Goal: Task Accomplishment & Management: Manage account settings

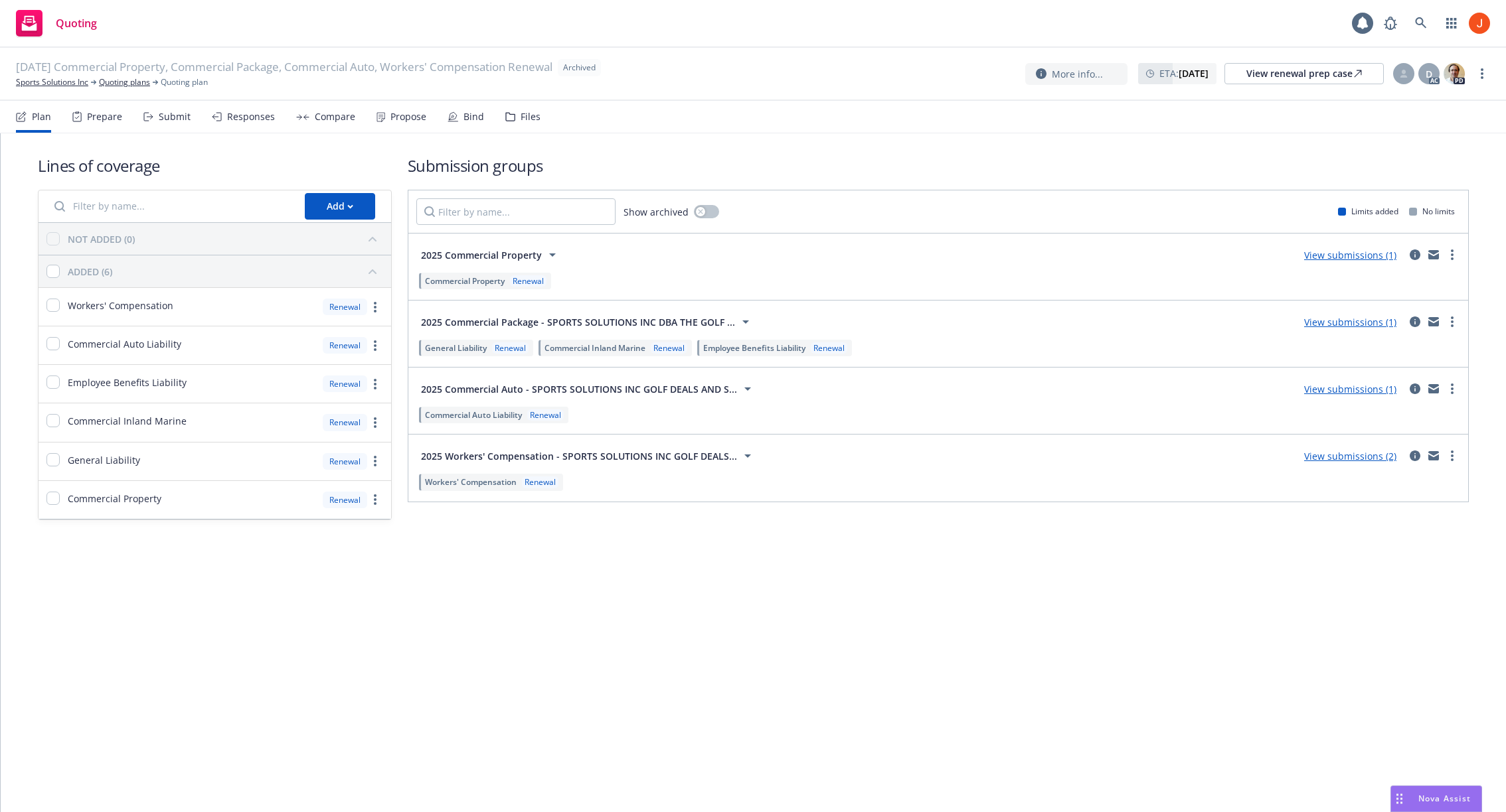
click at [162, 120] on div "Submit" at bounding box center [175, 117] width 32 height 11
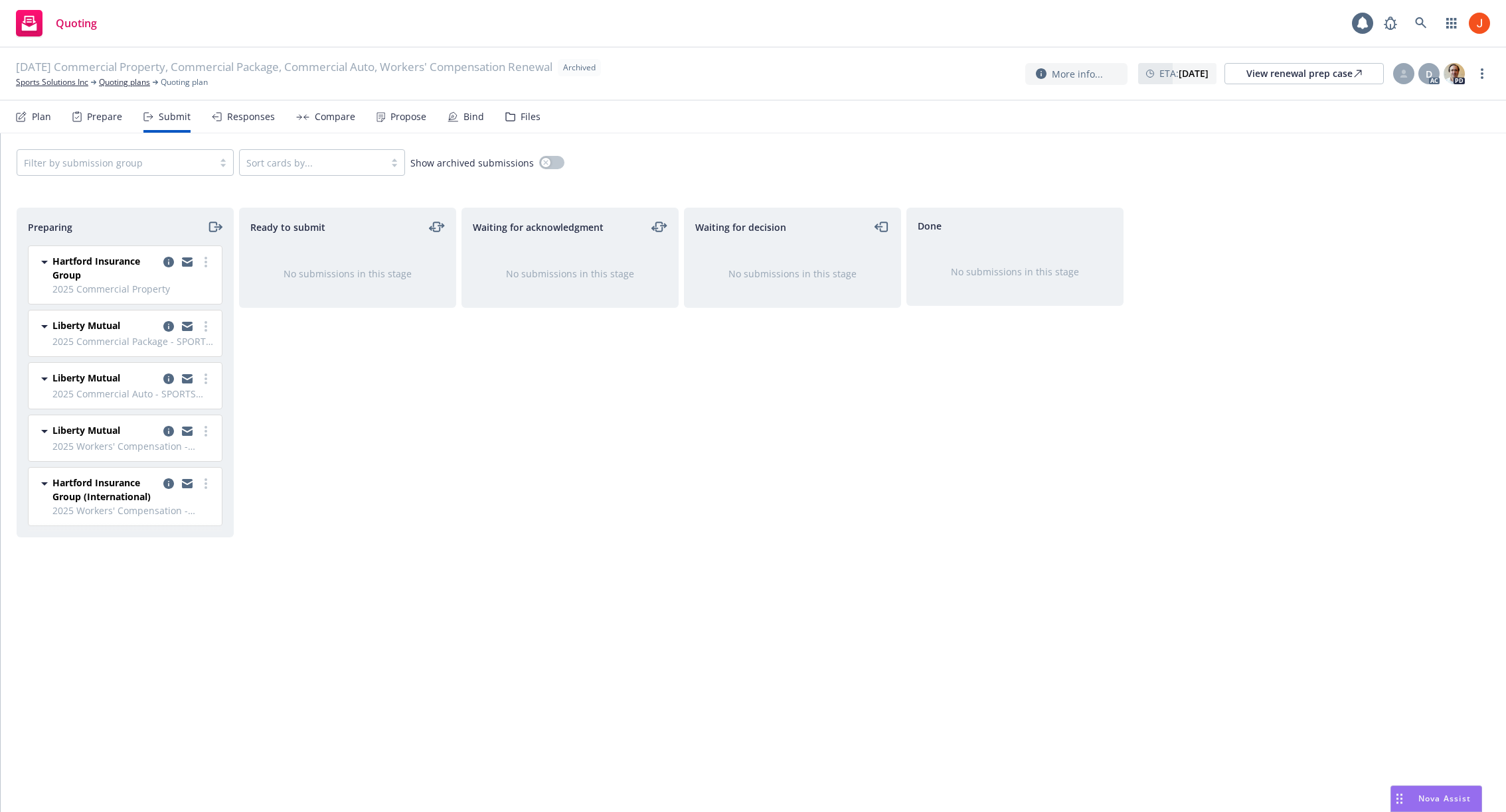
click at [254, 112] on div "Responses" at bounding box center [251, 117] width 48 height 11
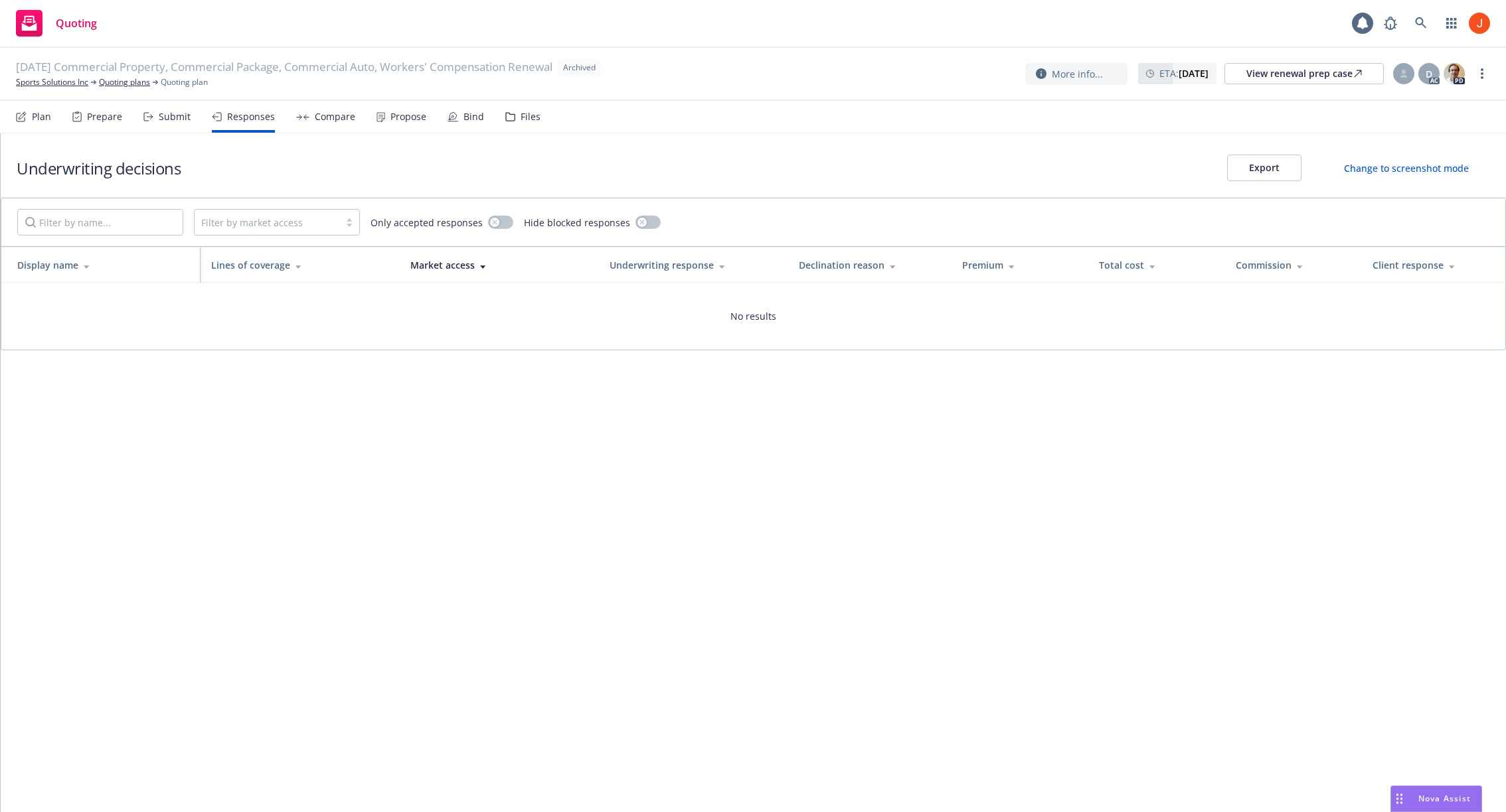
click at [322, 120] on div "Compare" at bounding box center [335, 117] width 40 height 11
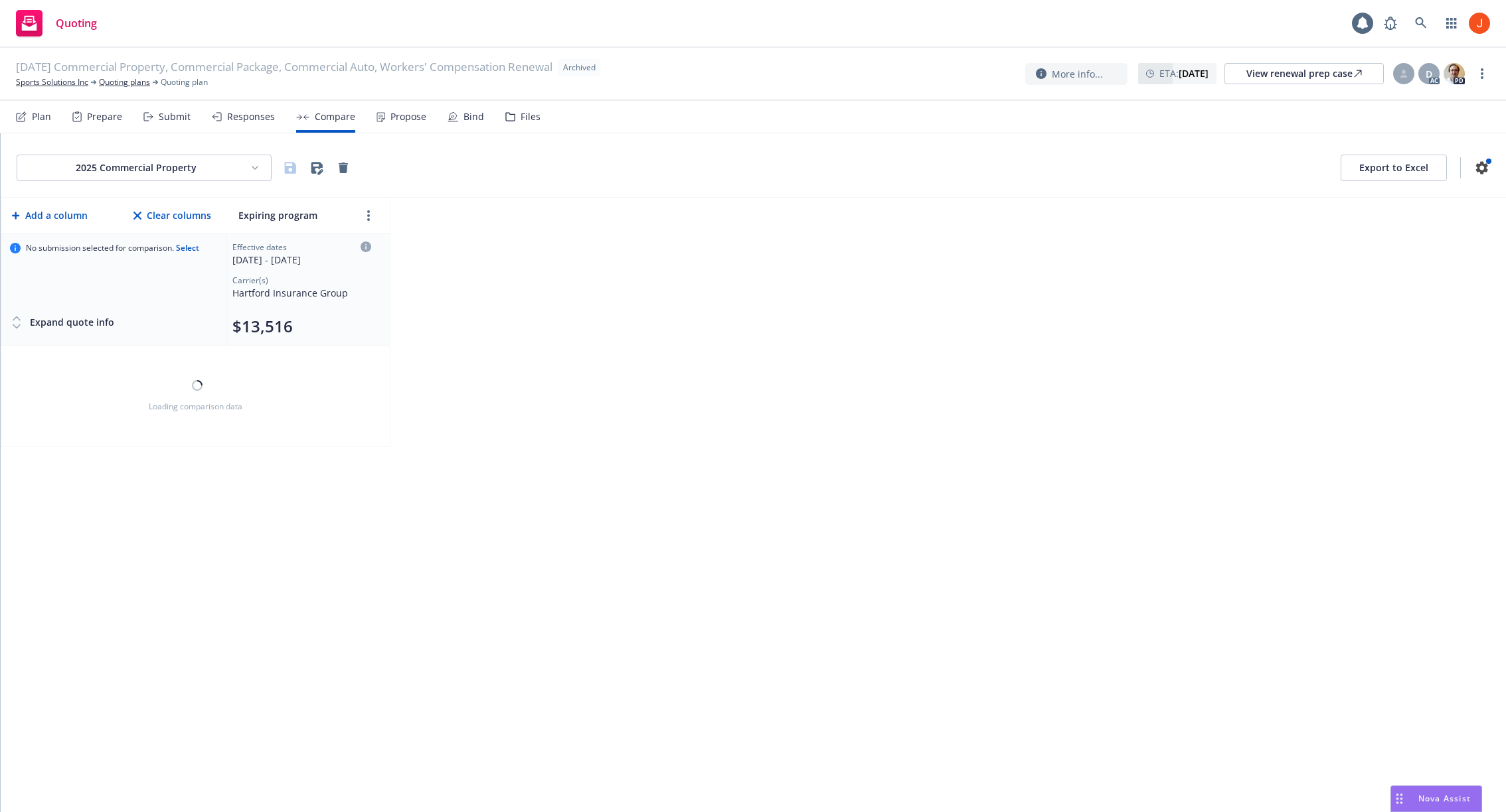
click at [399, 117] on div "Propose" at bounding box center [408, 117] width 36 height 11
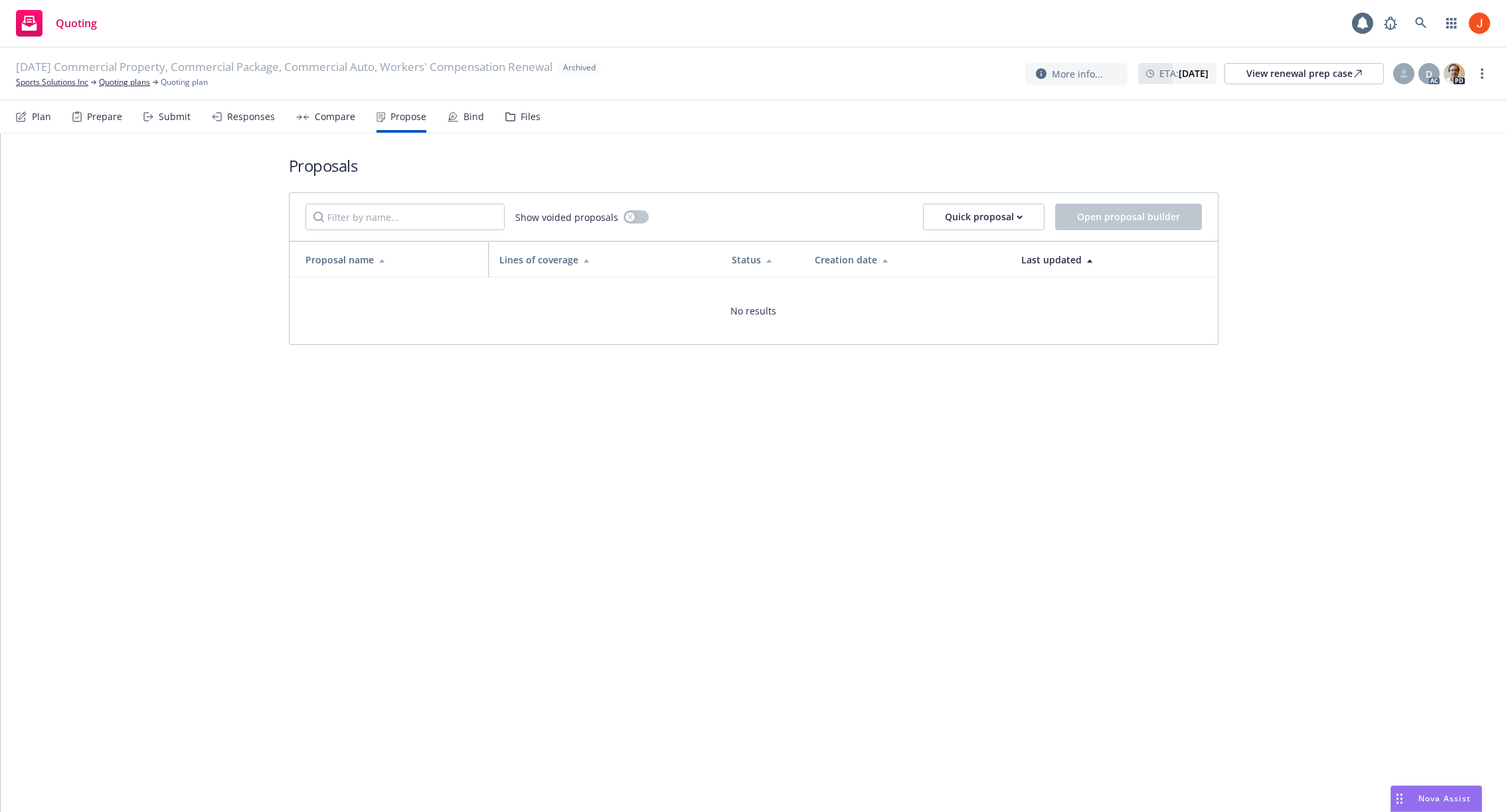
click at [457, 119] on div "Bind" at bounding box center [465, 117] width 37 height 32
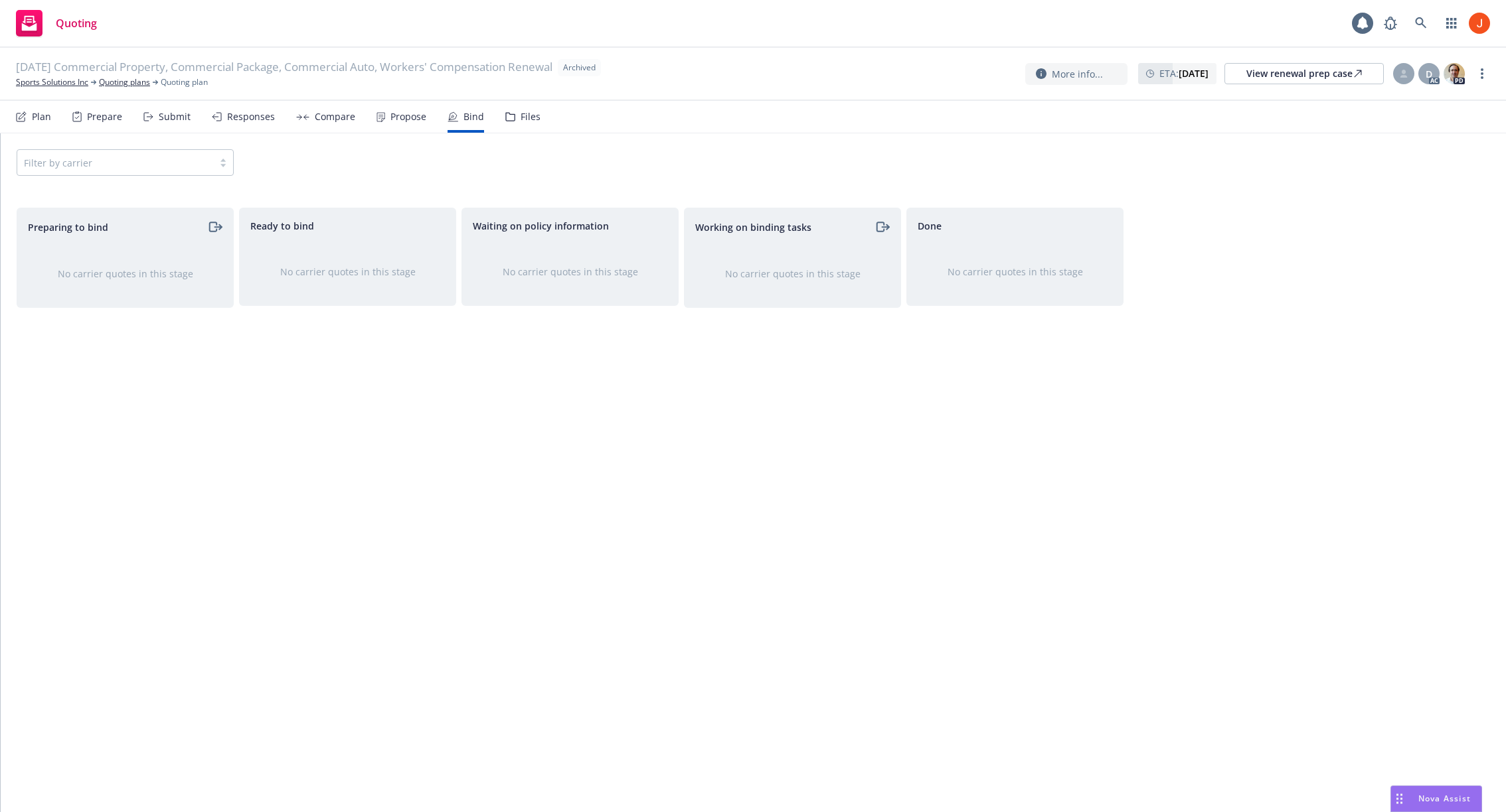
click at [162, 122] on div "Submit" at bounding box center [175, 117] width 32 height 11
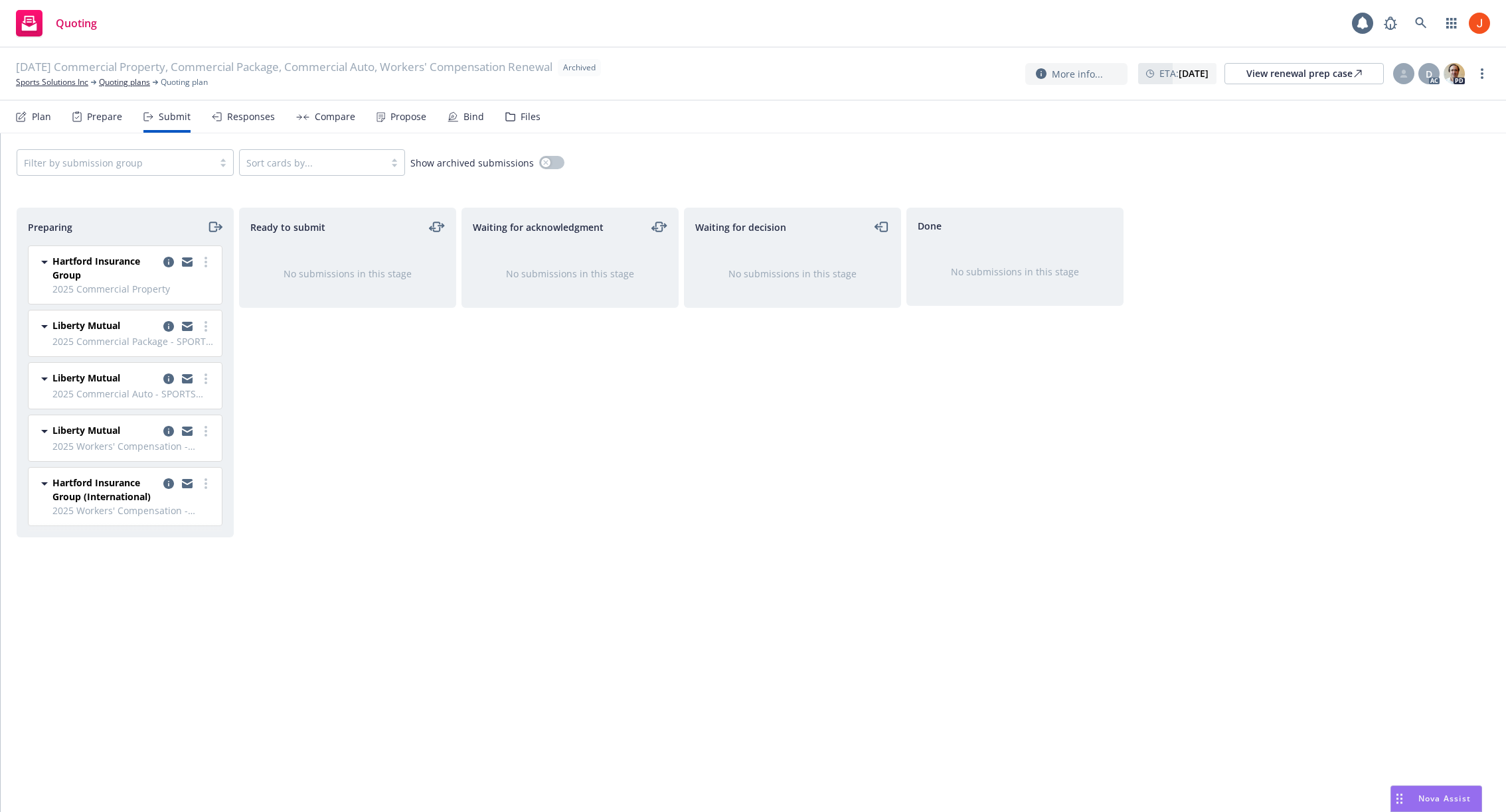
click at [108, 123] on div "Prepare" at bounding box center [97, 117] width 50 height 32
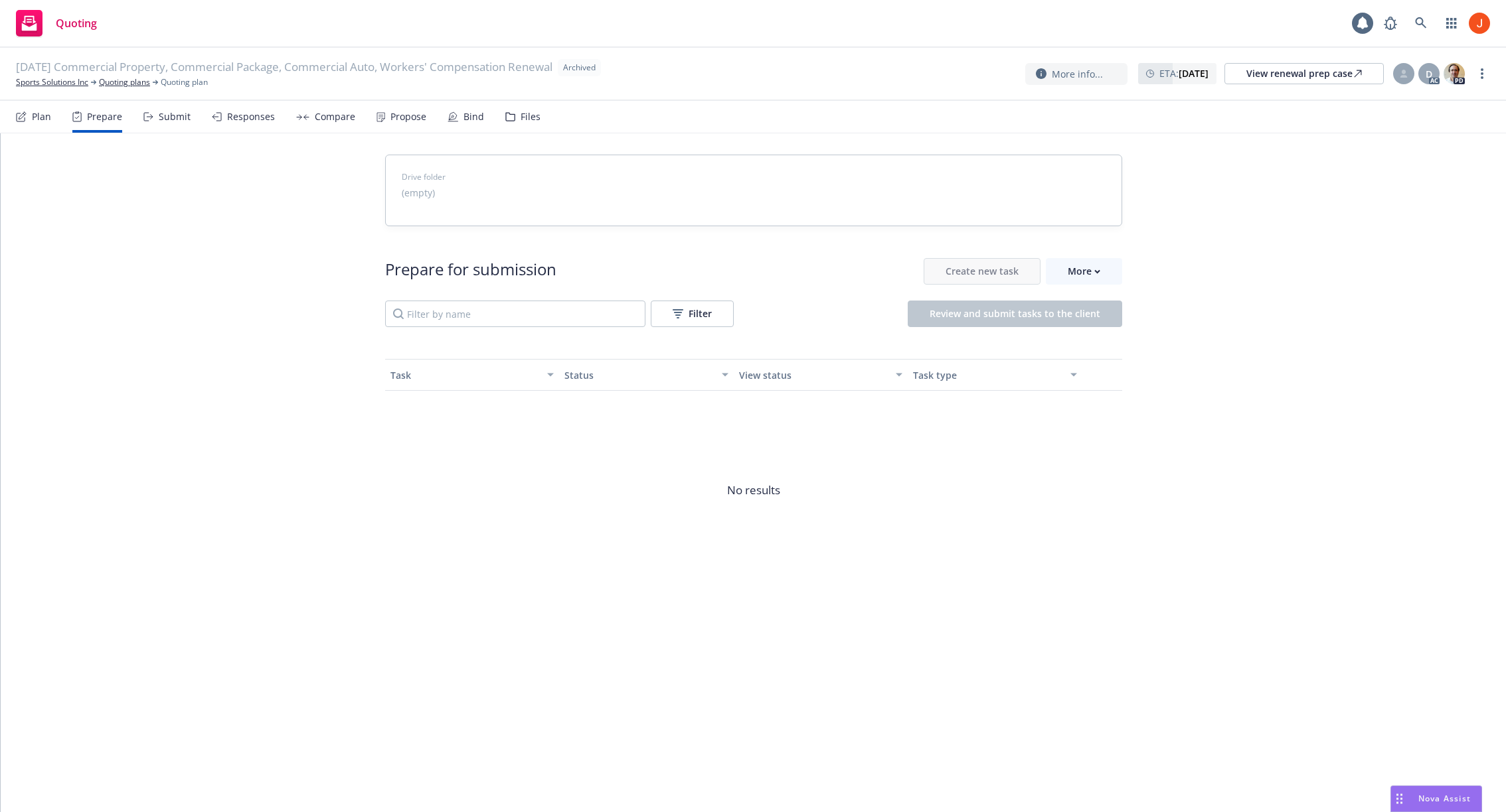
click at [47, 118] on div "Plan" at bounding box center [42, 117] width 20 height 11
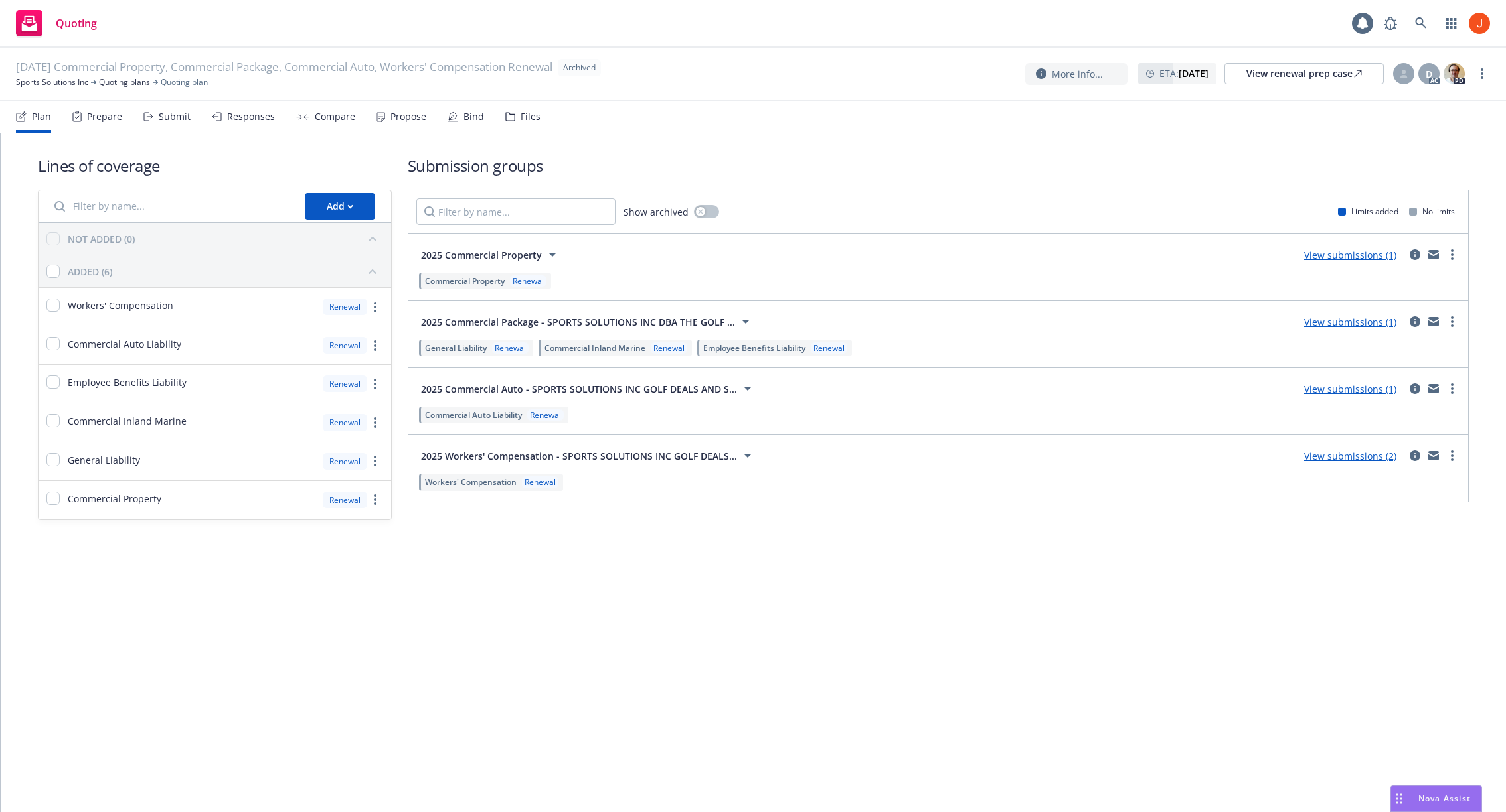
click at [229, 118] on div "Responses" at bounding box center [251, 117] width 48 height 11
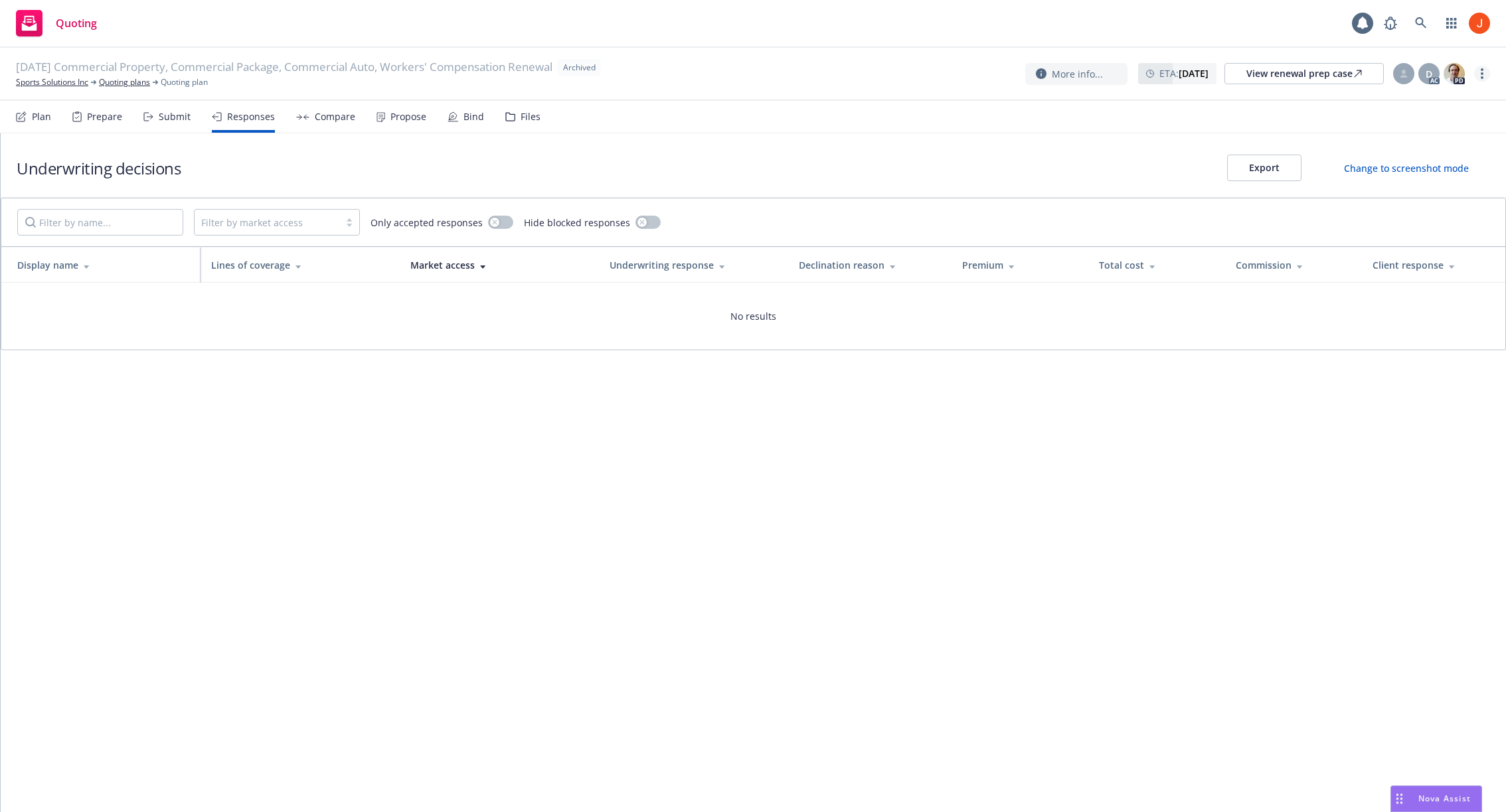
click at [1478, 72] on link "more" at bounding box center [1482, 74] width 16 height 16
click at [1173, 120] on nav "Plan Prepare Submit Responses Compare Propose Bind Files" at bounding box center [753, 117] width 1474 height 32
click at [1483, 83] on div "More info... ETA : [DATE] View renewal prep case D AC PD" at bounding box center [1257, 73] width 465 height 24
click at [1480, 72] on link "more" at bounding box center [1482, 74] width 16 height 16
click at [1177, 133] on div "Underwriting decisions Export Change to screenshot mode" at bounding box center [753, 165] width 1505 height 64
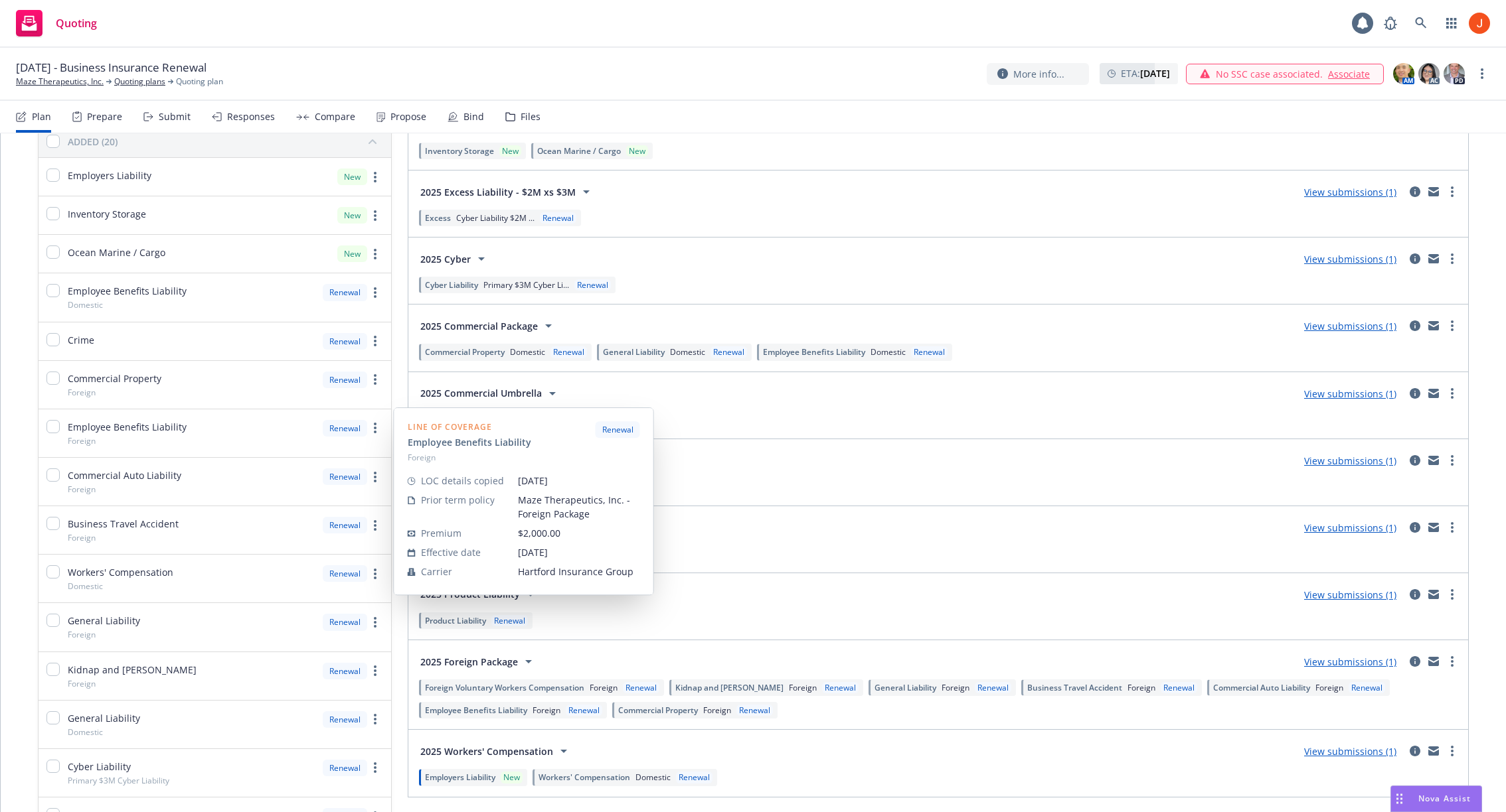
scroll to position [129, 0]
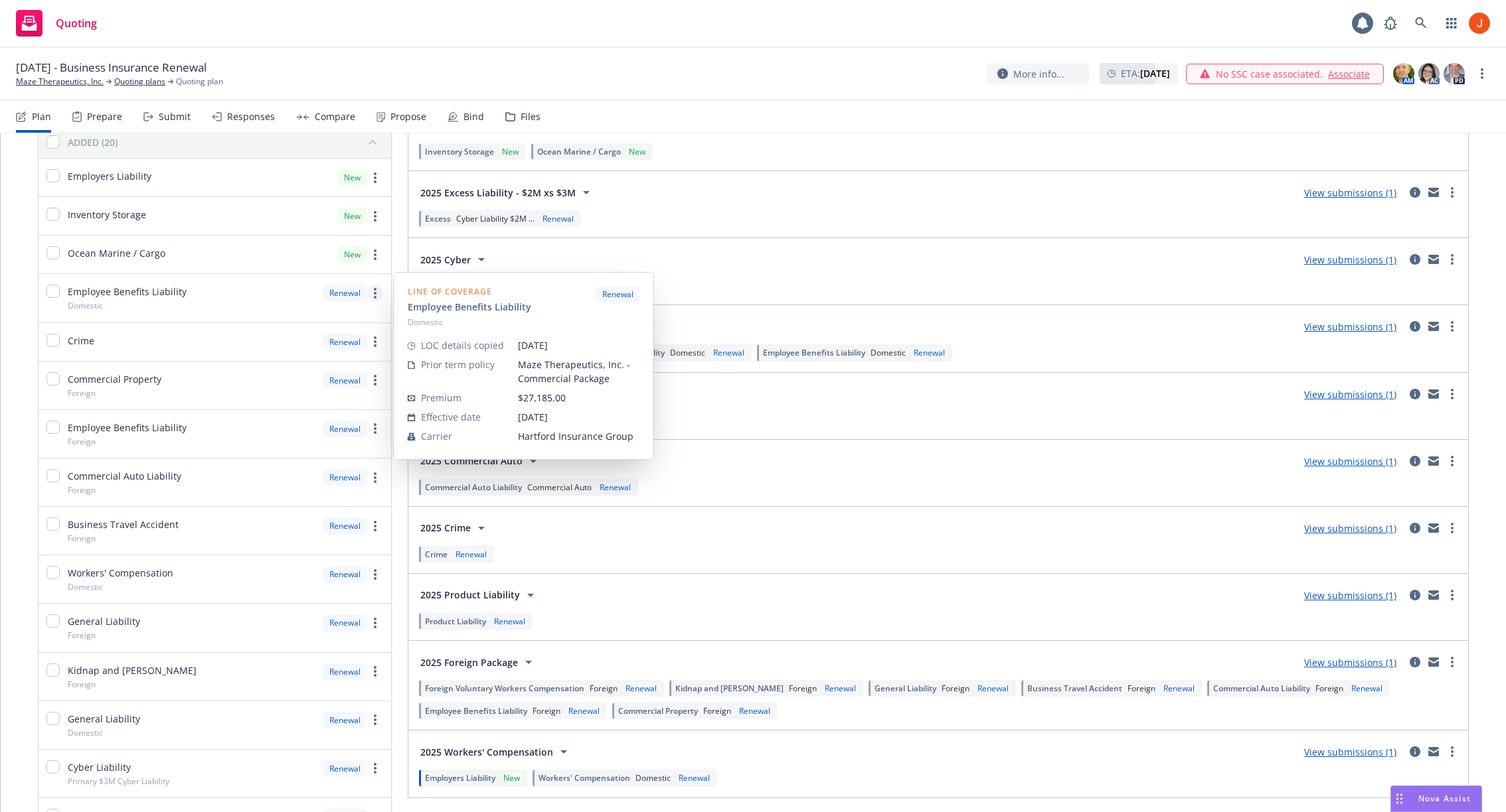
click at [379, 291] on link "more" at bounding box center [375, 294] width 16 height 16
click at [506, 308] on div "Employee Benefits Liability" at bounding box center [470, 307] width 123 height 14
click at [541, 307] on div "Line of coverage Employee Benefits Liability Domestic Renewal" at bounding box center [524, 307] width 232 height 42
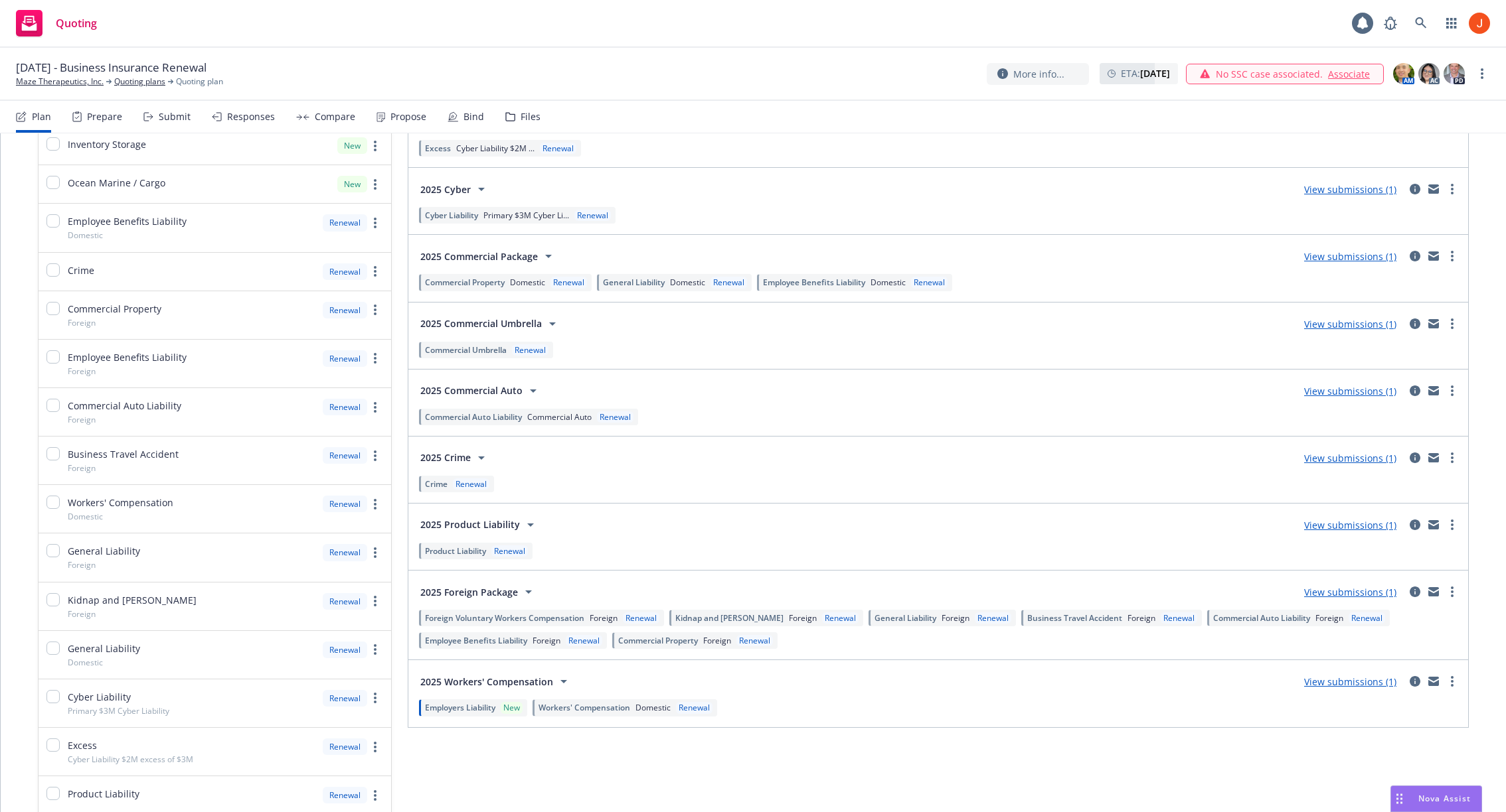
scroll to position [220, 0]
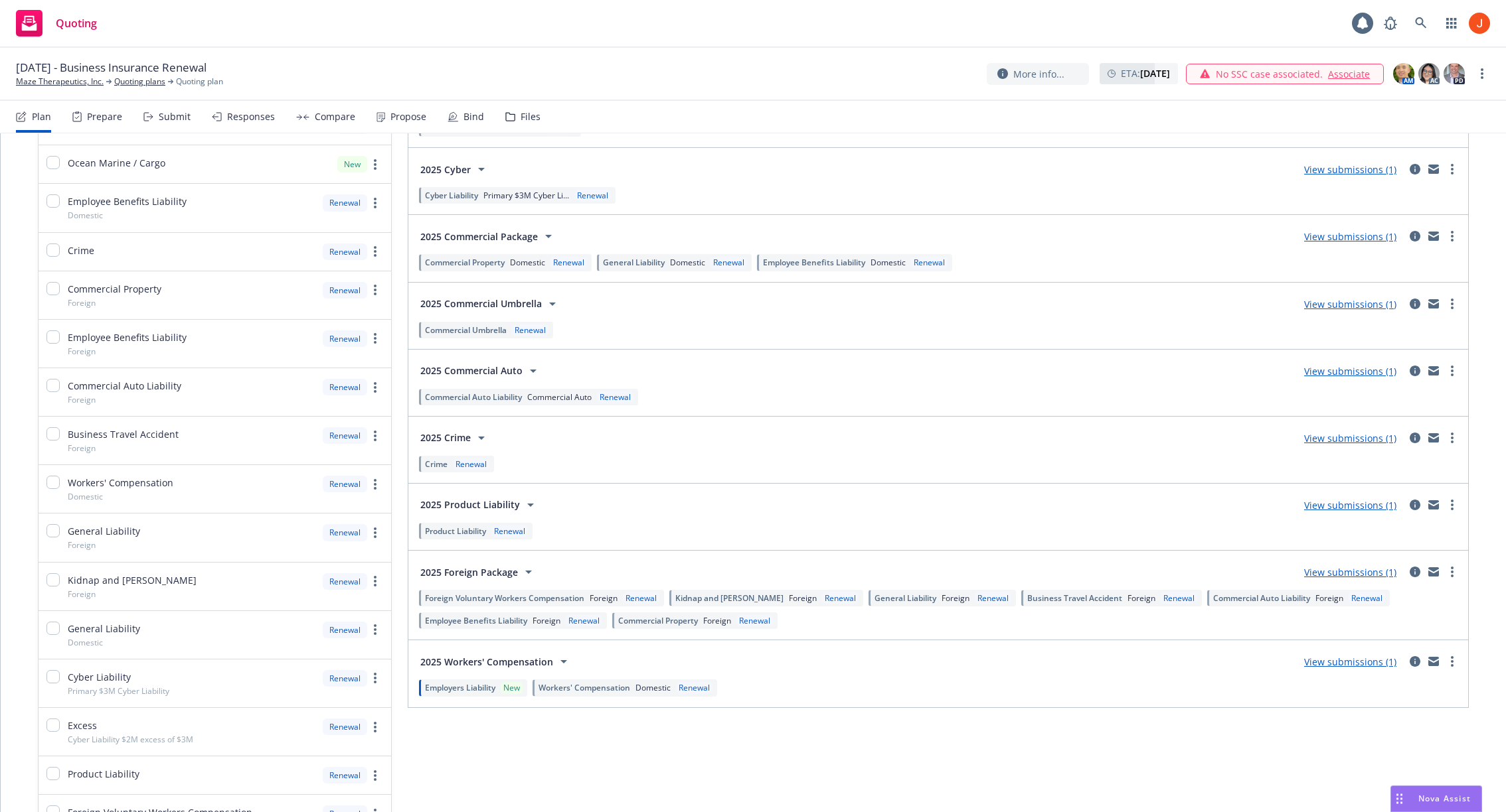
click at [826, 264] on span "Employee Benefits Liability" at bounding box center [813, 262] width 103 height 12
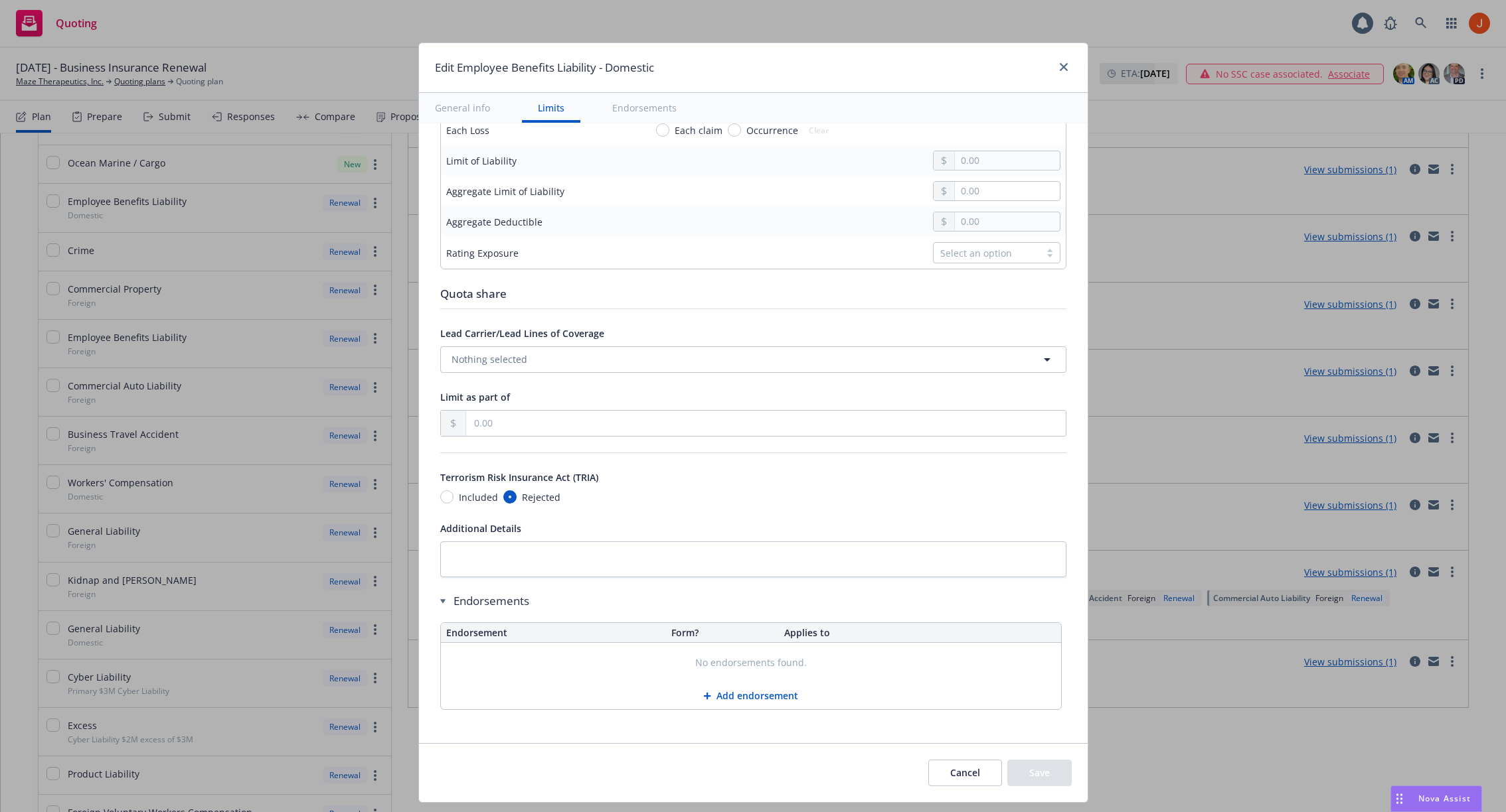
scroll to position [0, 0]
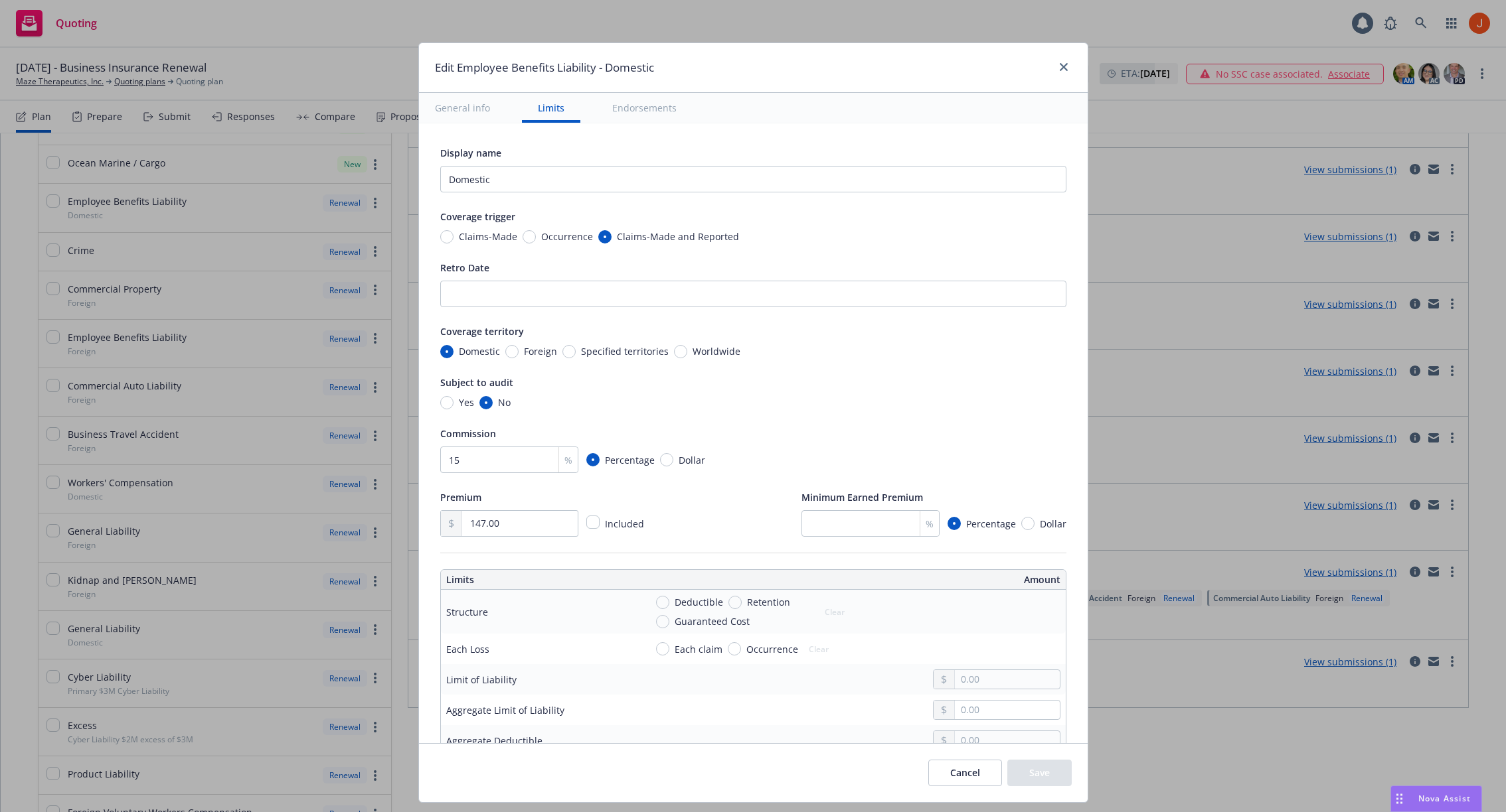
click at [473, 110] on button "General info" at bounding box center [462, 107] width 87 height 29
click at [499, 111] on button "General info" at bounding box center [462, 107] width 87 height 29
click at [645, 112] on button "Endorsements" at bounding box center [645, 107] width 96 height 29
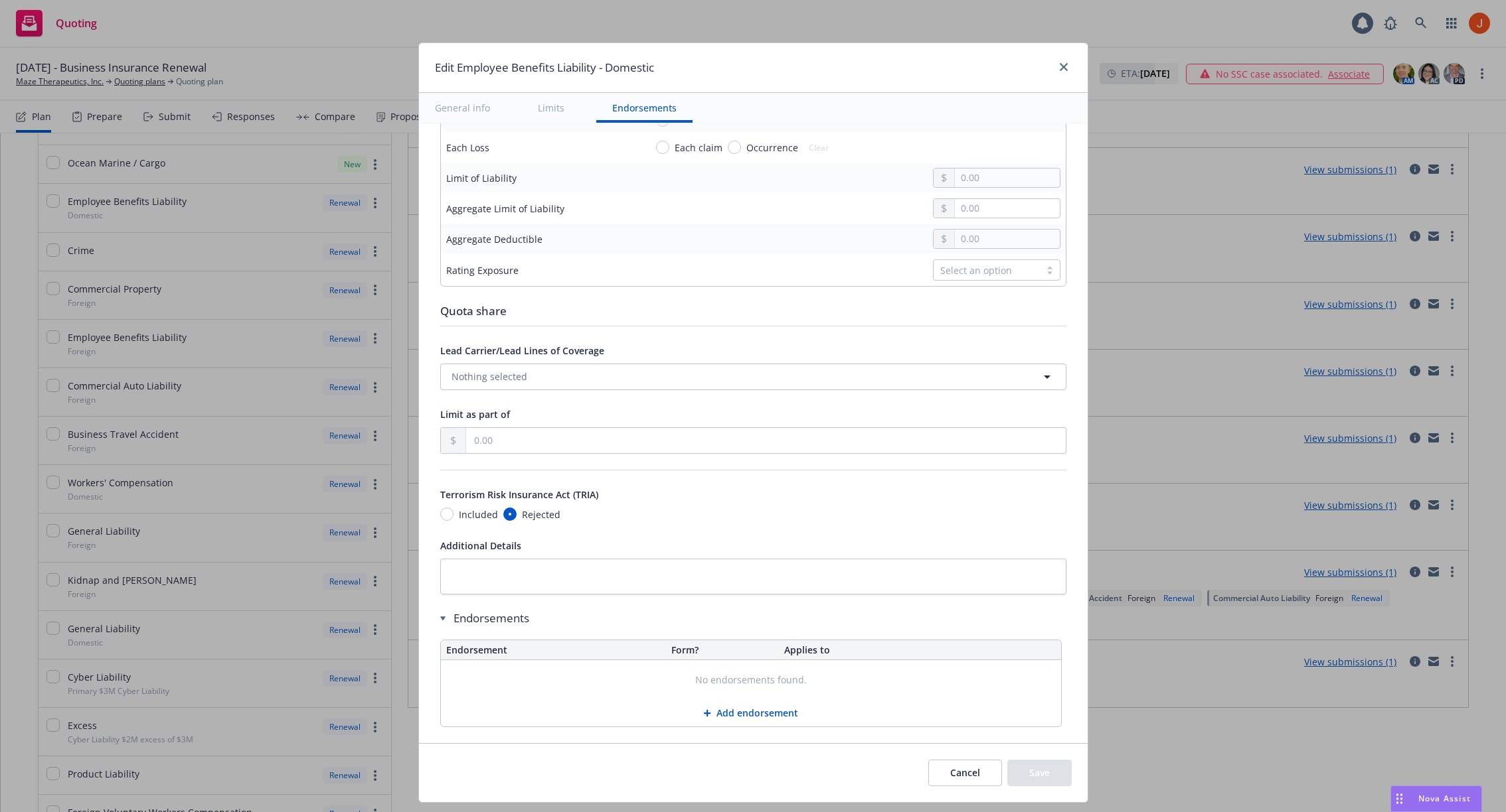
scroll to position [503, 0]
click at [555, 103] on button "Limits" at bounding box center [551, 107] width 58 height 29
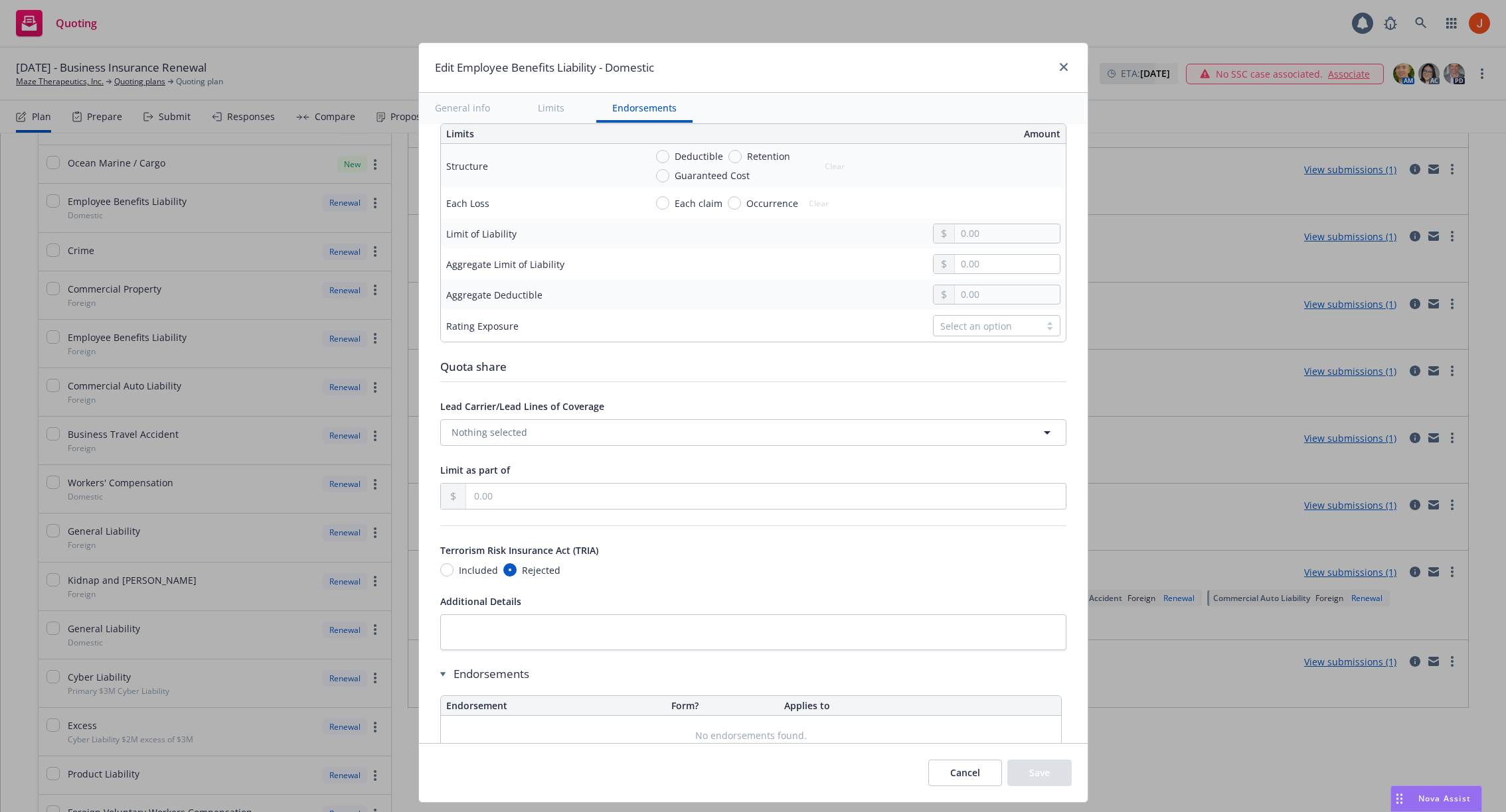
scroll to position [445, 0]
click at [1060, 66] on icon "close" at bounding box center [1063, 67] width 8 height 8
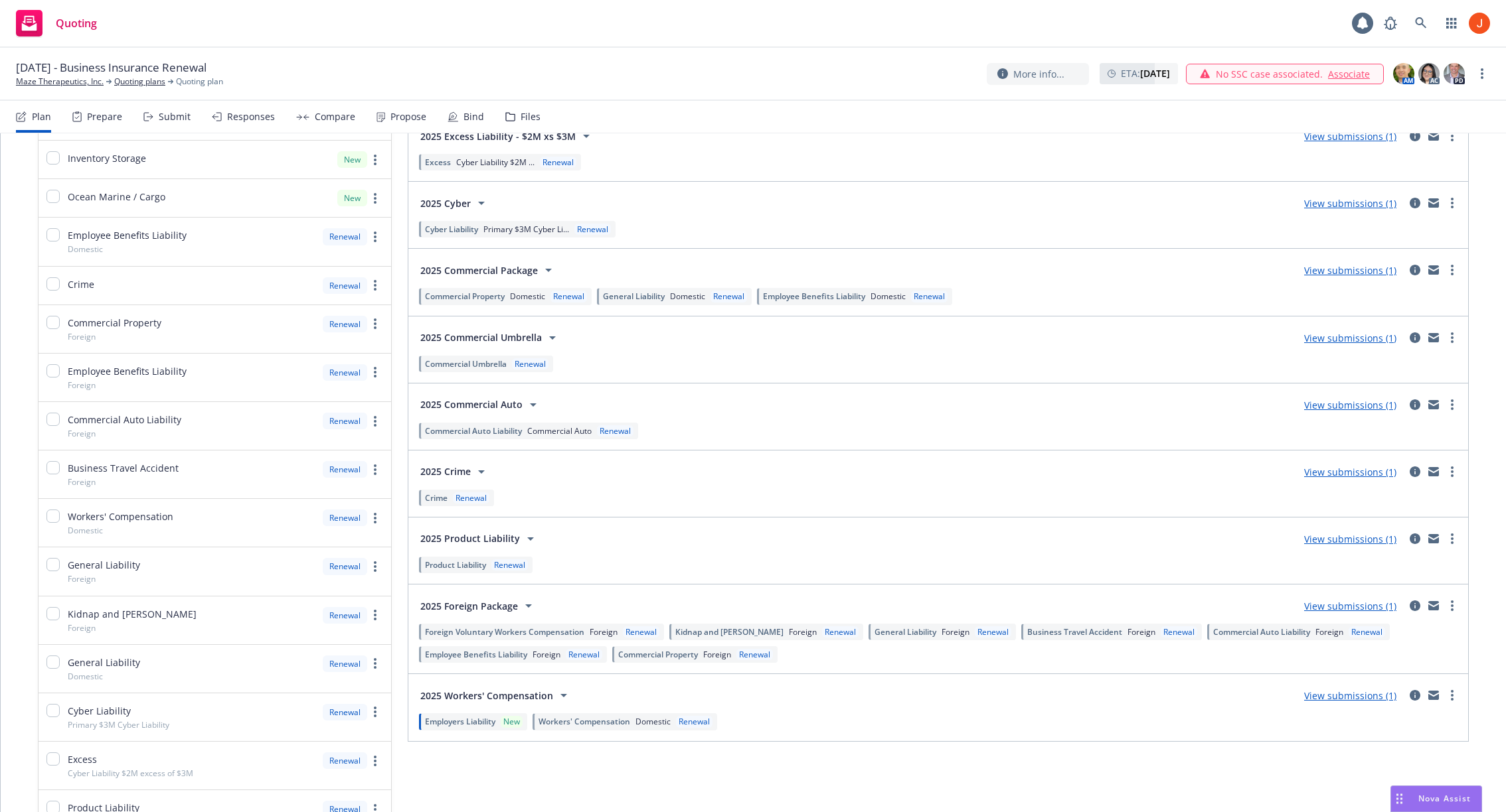
scroll to position [180, 0]
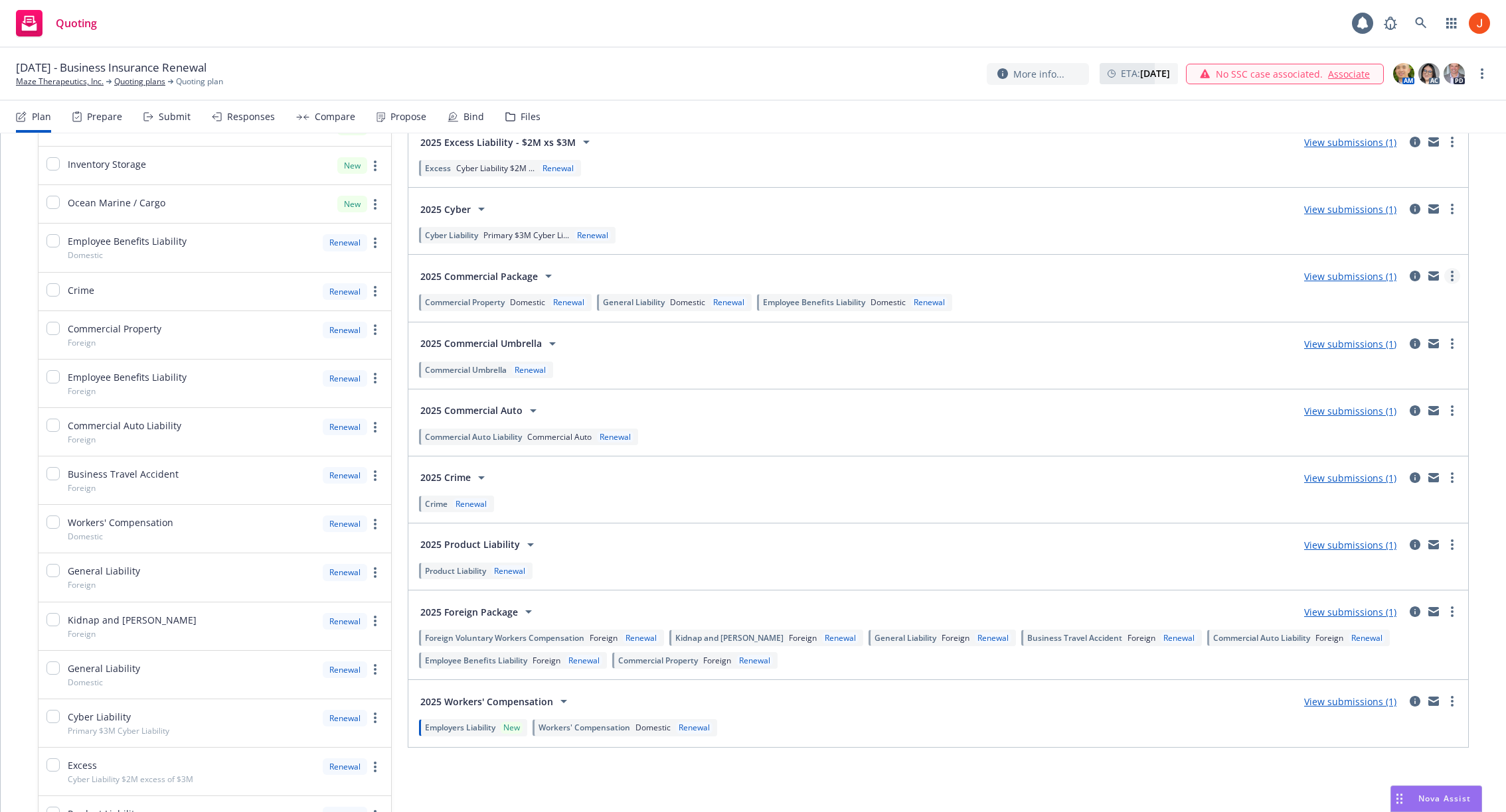
click at [1454, 277] on link "more" at bounding box center [1452, 276] width 16 height 16
click at [1406, 303] on span "View more details" at bounding box center [1375, 307] width 111 height 12
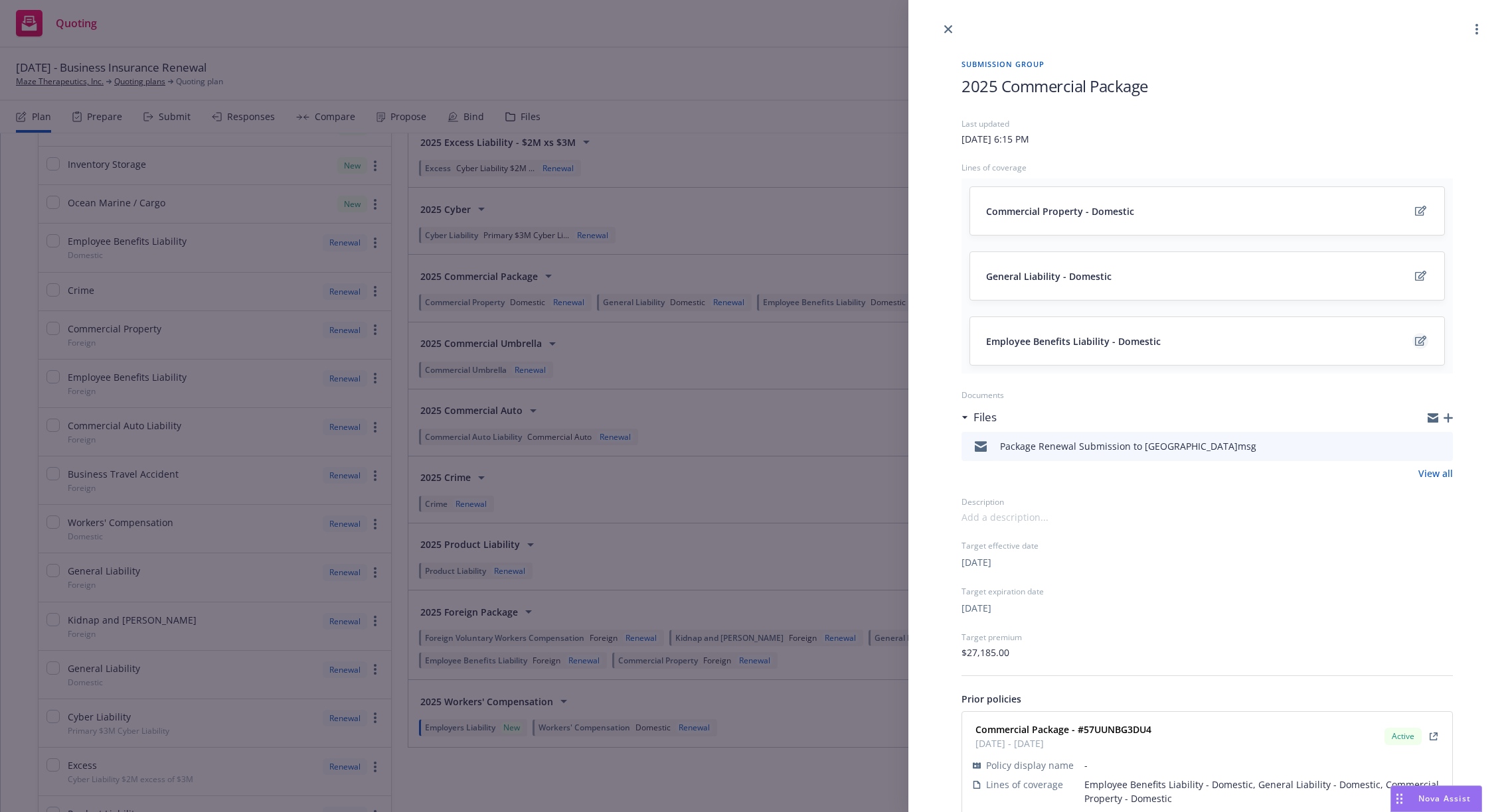
click at [1424, 339] on icon "edit" at bounding box center [1420, 341] width 12 height 11
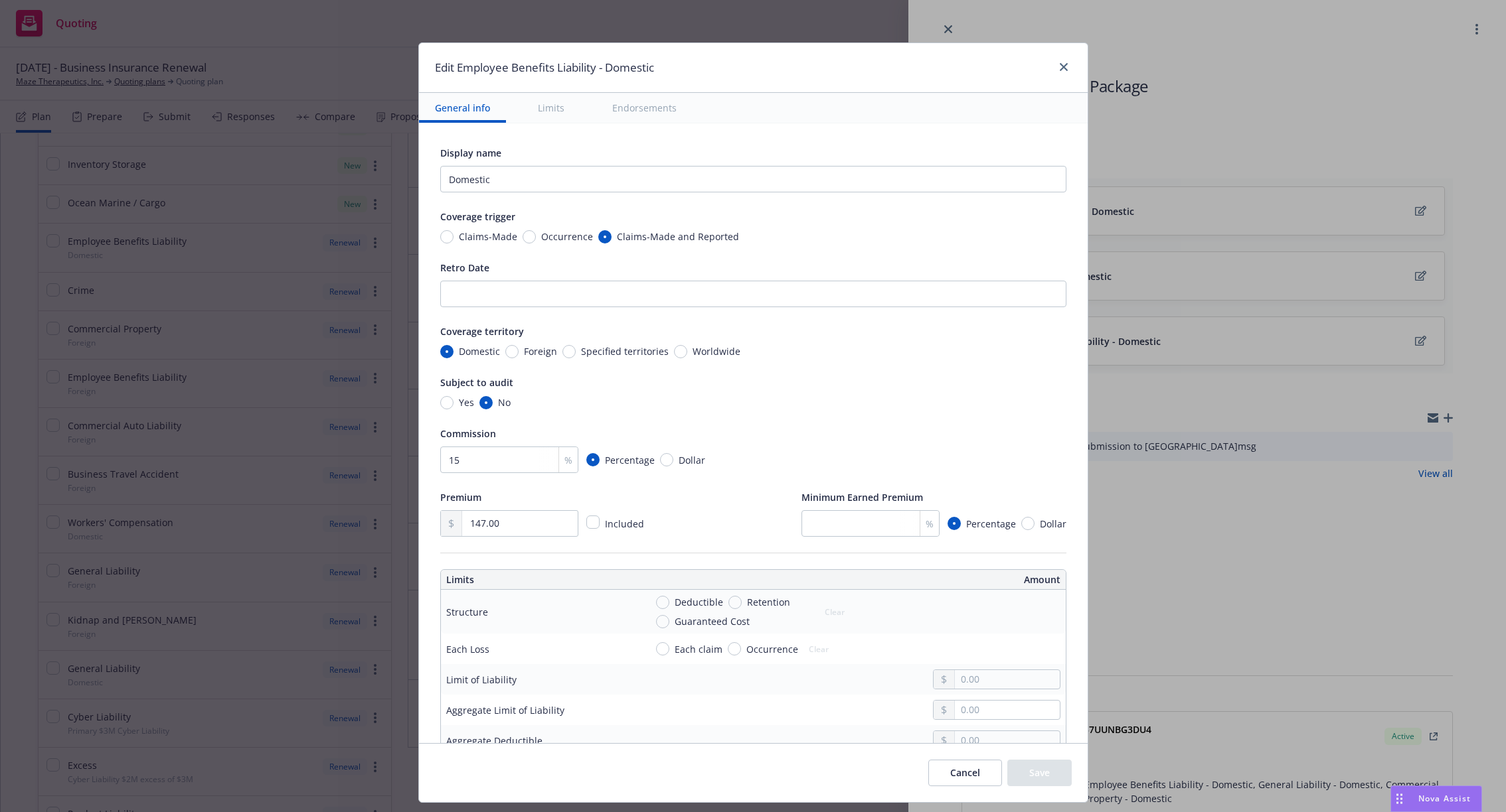
click at [552, 114] on button "Limits" at bounding box center [551, 107] width 58 height 29
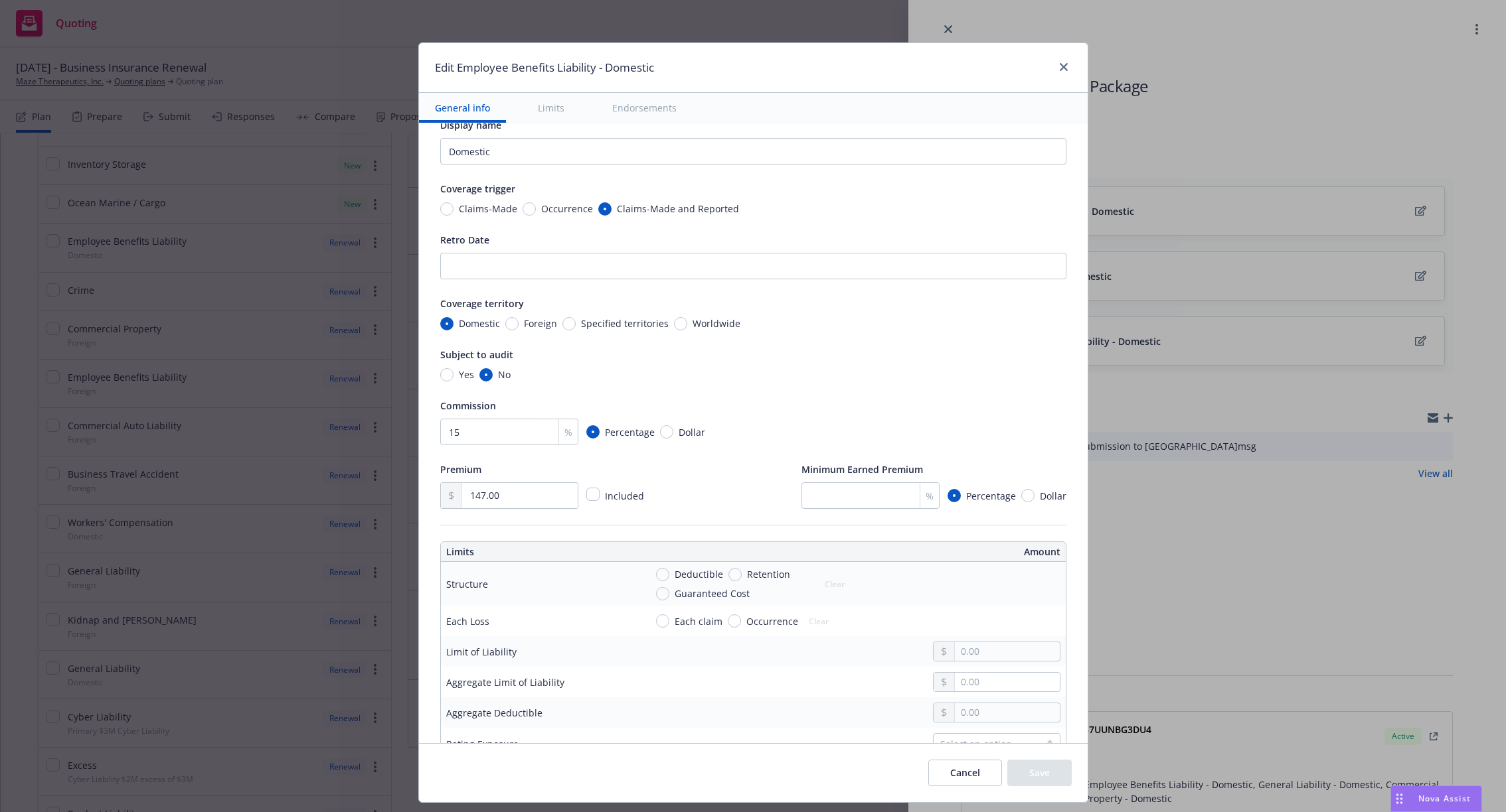
scroll to position [43, 0]
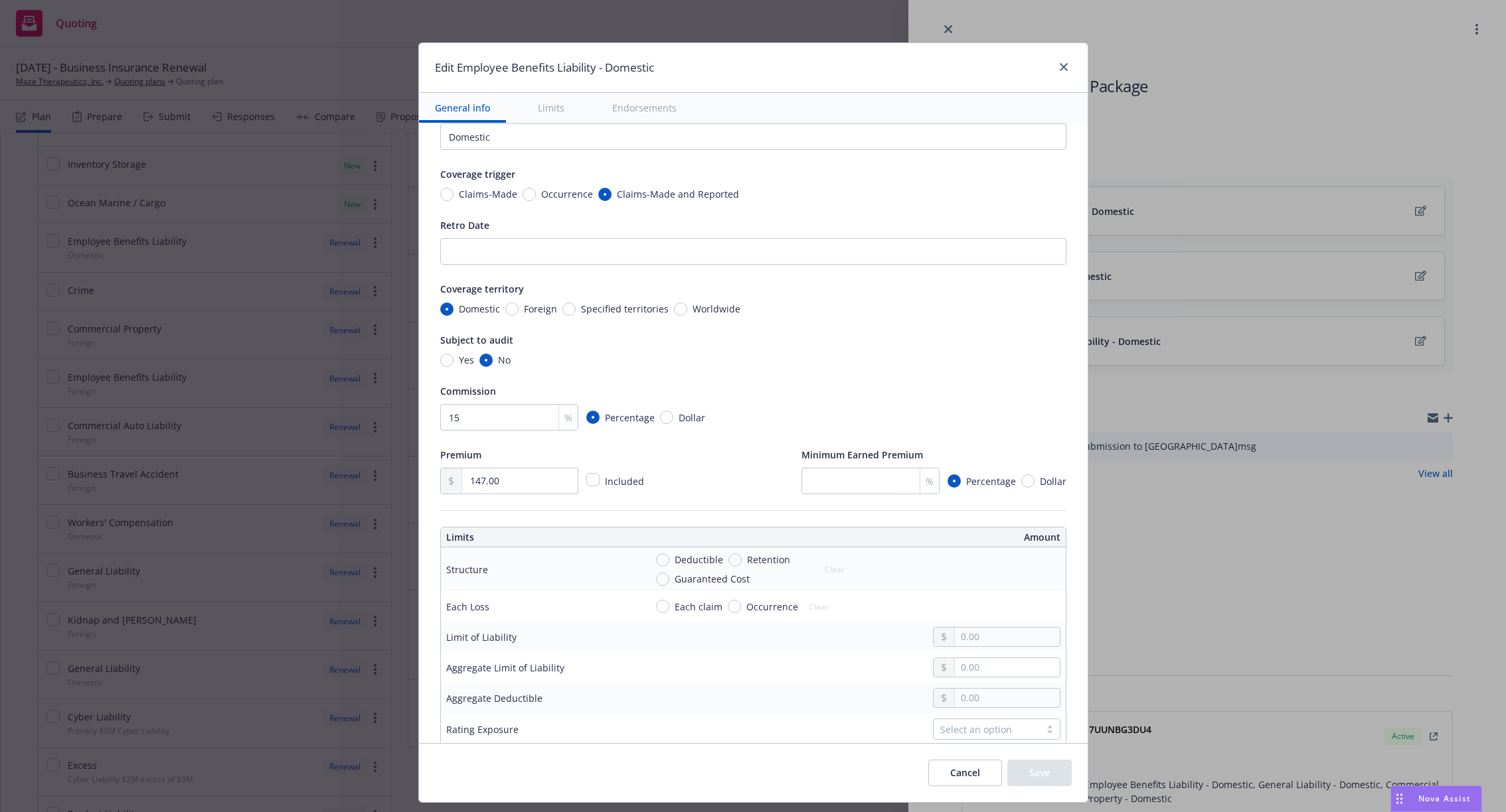
click at [649, 108] on button "Endorsements" at bounding box center [645, 107] width 96 height 29
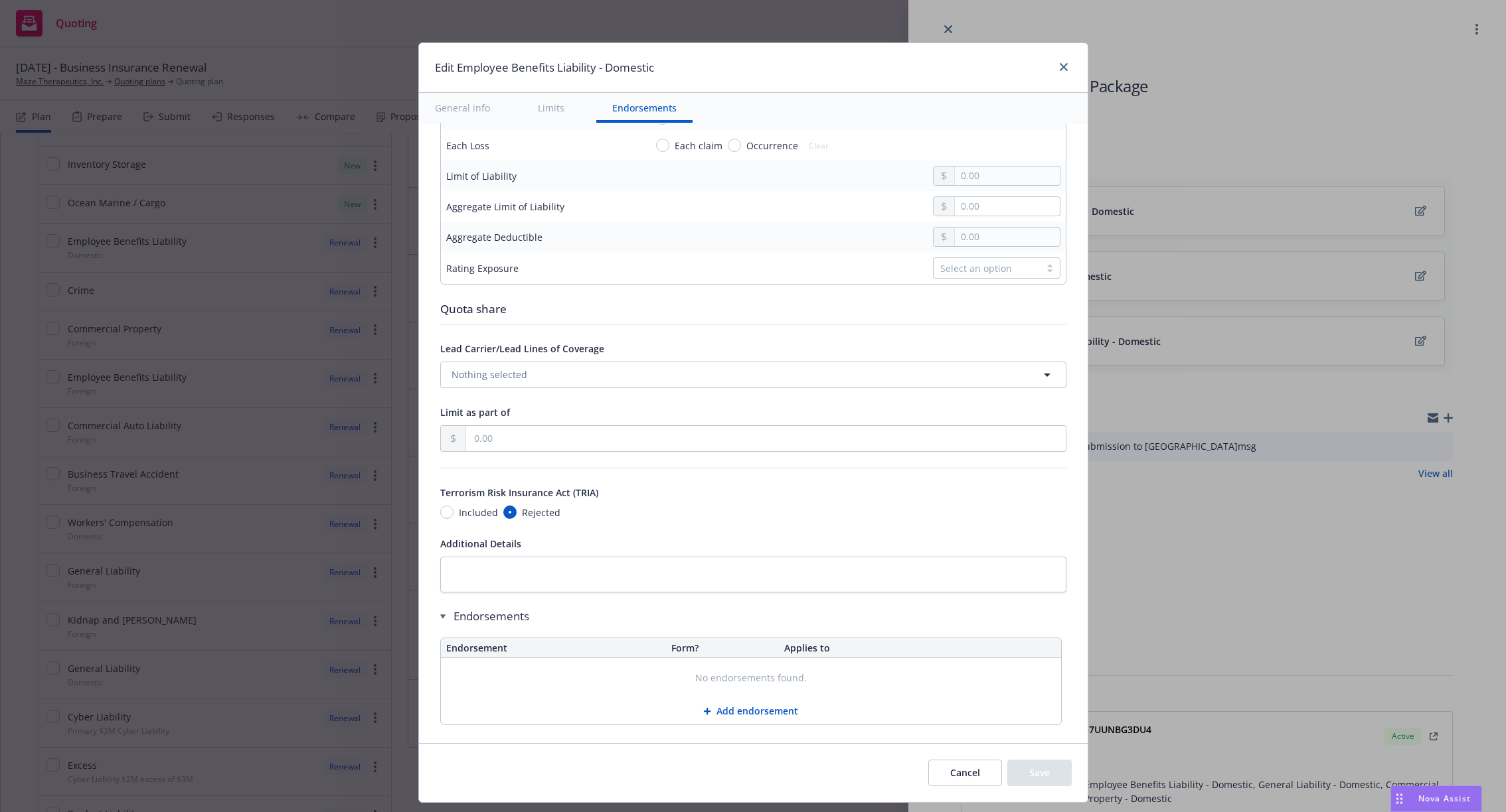
scroll to position [519, 0]
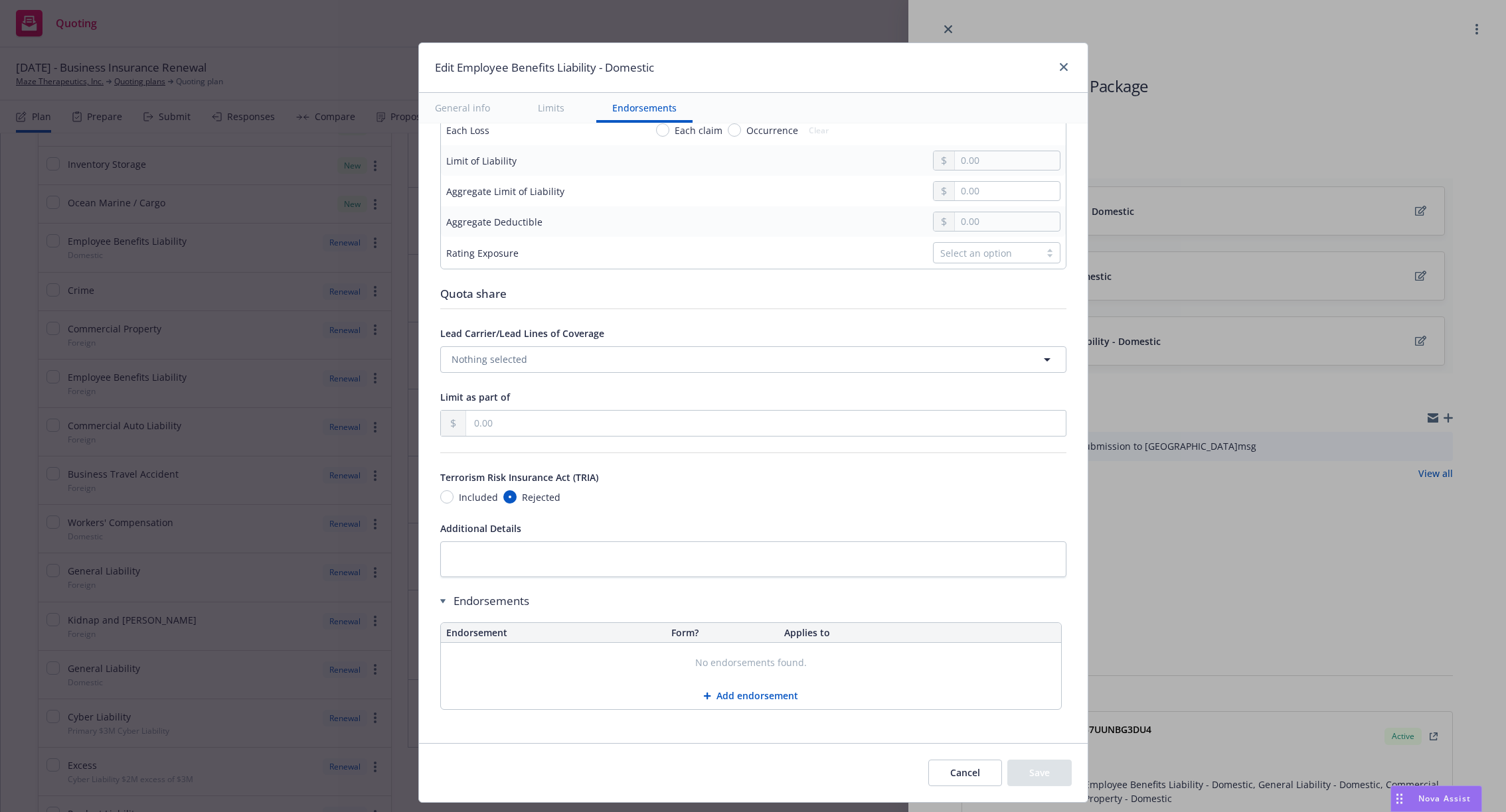
click at [968, 778] on button "Cancel" at bounding box center [965, 774] width 74 height 27
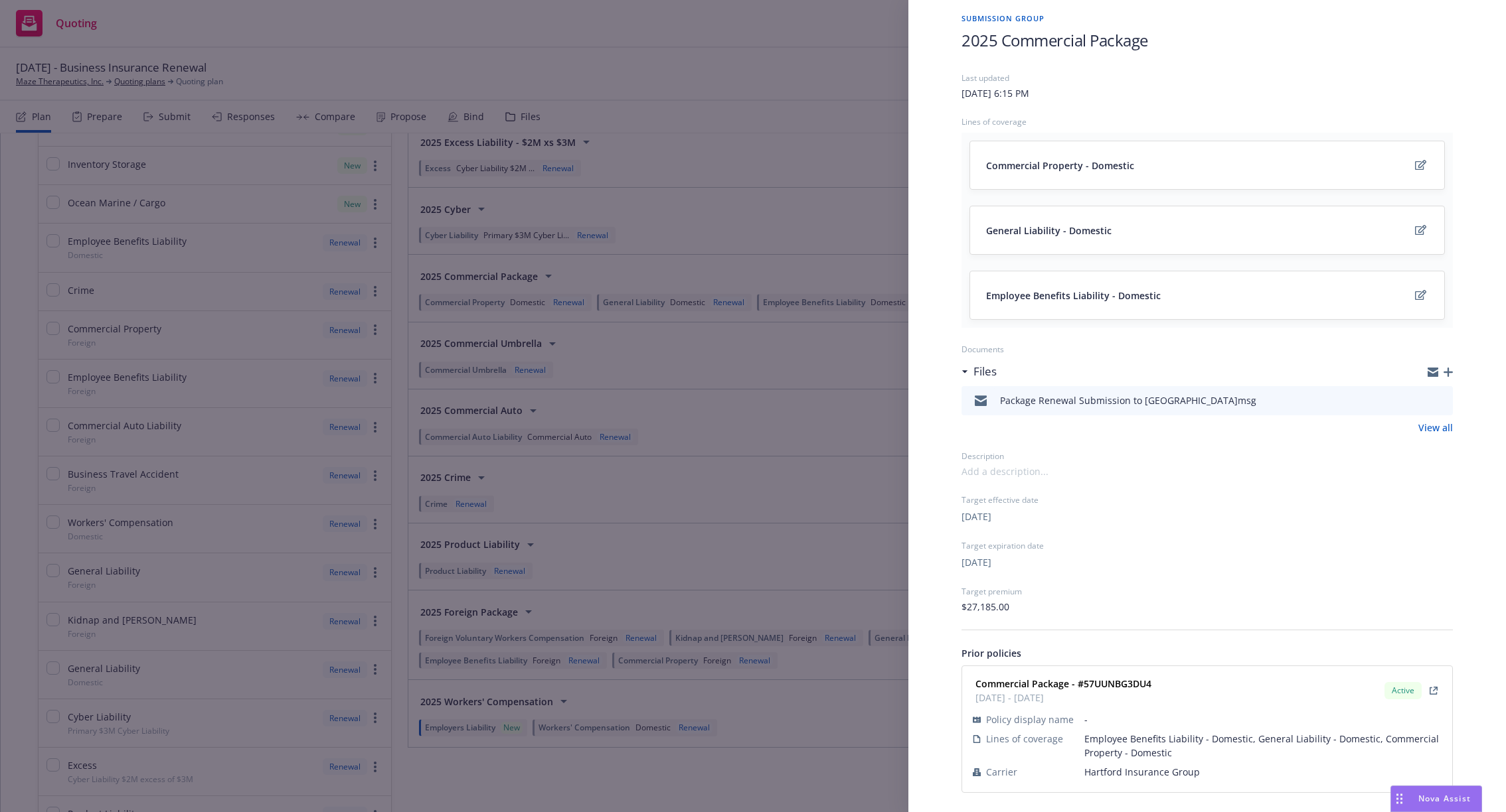
scroll to position [0, 0]
